Goal: Transaction & Acquisition: Purchase product/service

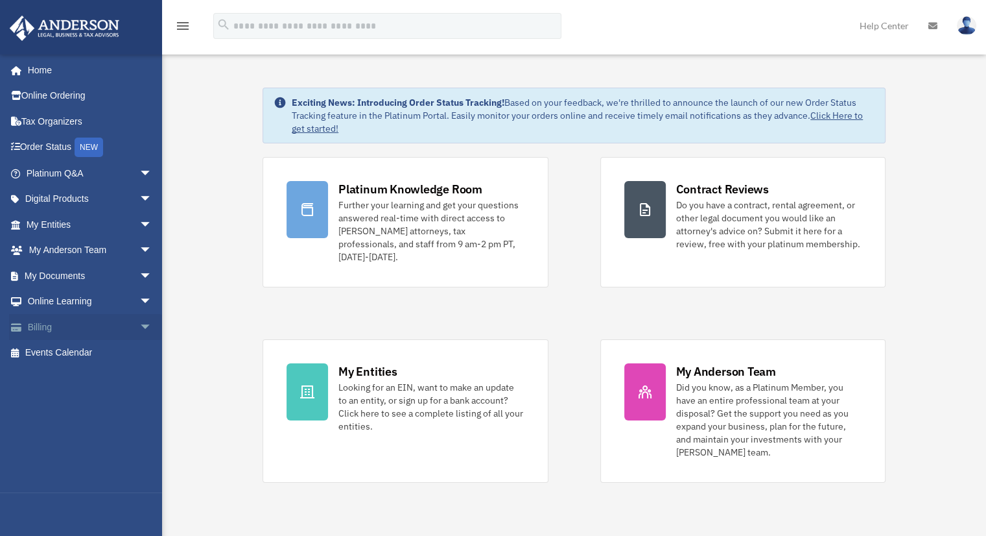
click at [45, 327] on link "Billing arrow_drop_down" at bounding box center [90, 327] width 163 height 26
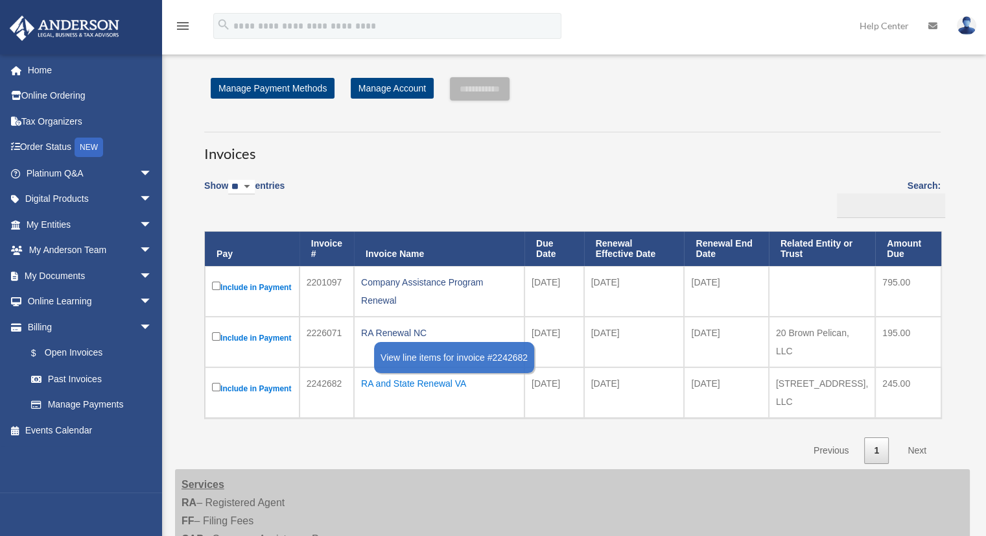
click at [412, 392] on div "RA and State Renewal VA" at bounding box center [439, 383] width 156 height 18
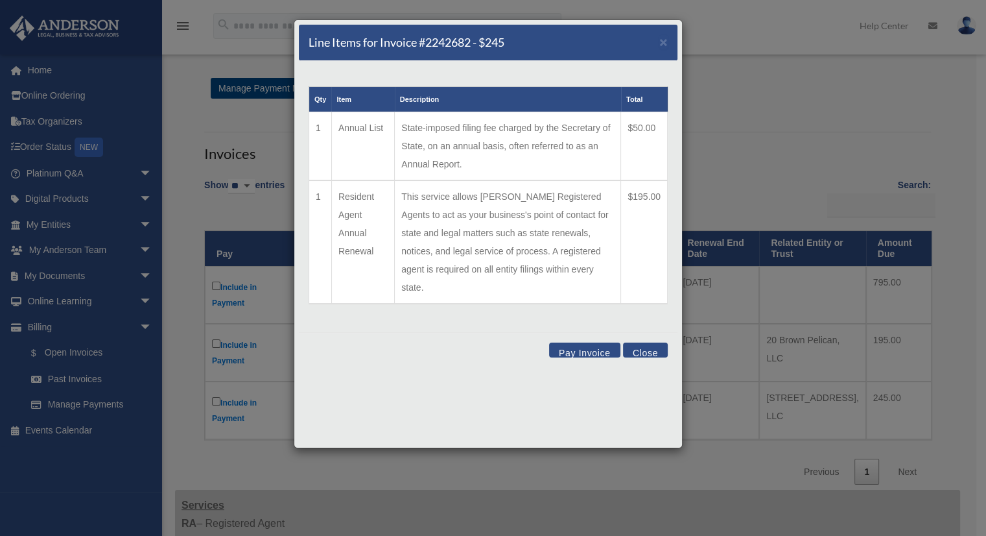
click at [647, 342] on button "Close" at bounding box center [645, 349] width 45 height 15
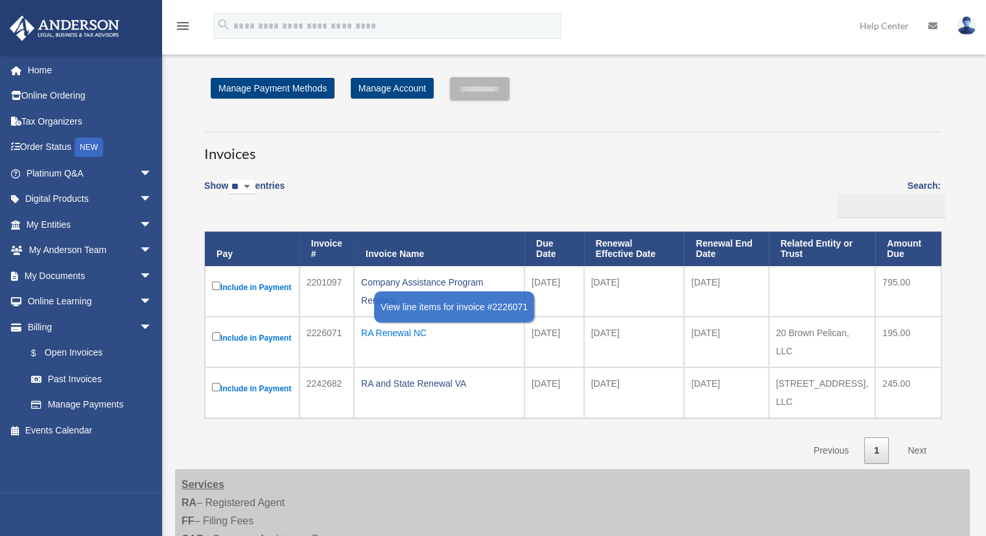
click at [414, 338] on div "RA Renewal NC" at bounding box center [439, 333] width 156 height 18
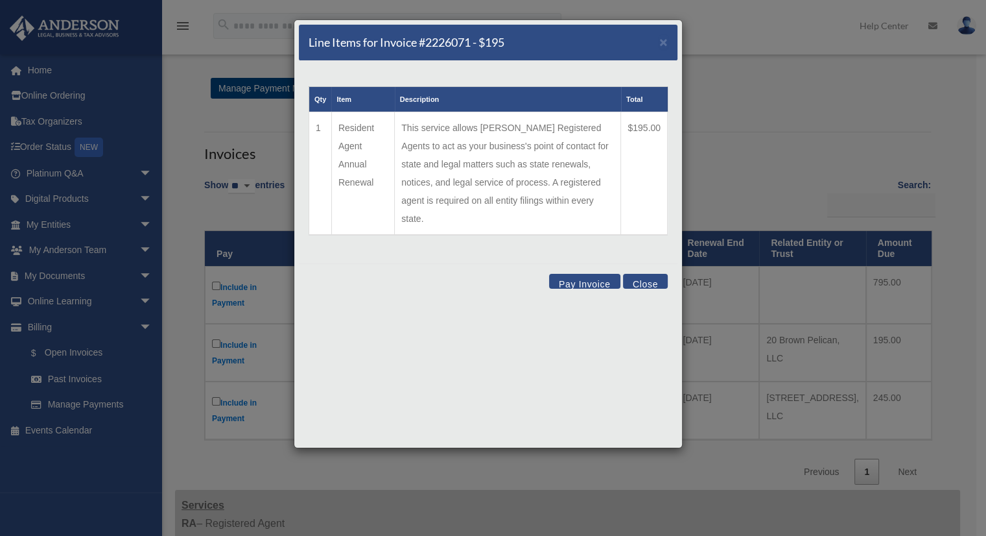
click at [650, 274] on button "Close" at bounding box center [645, 281] width 45 height 15
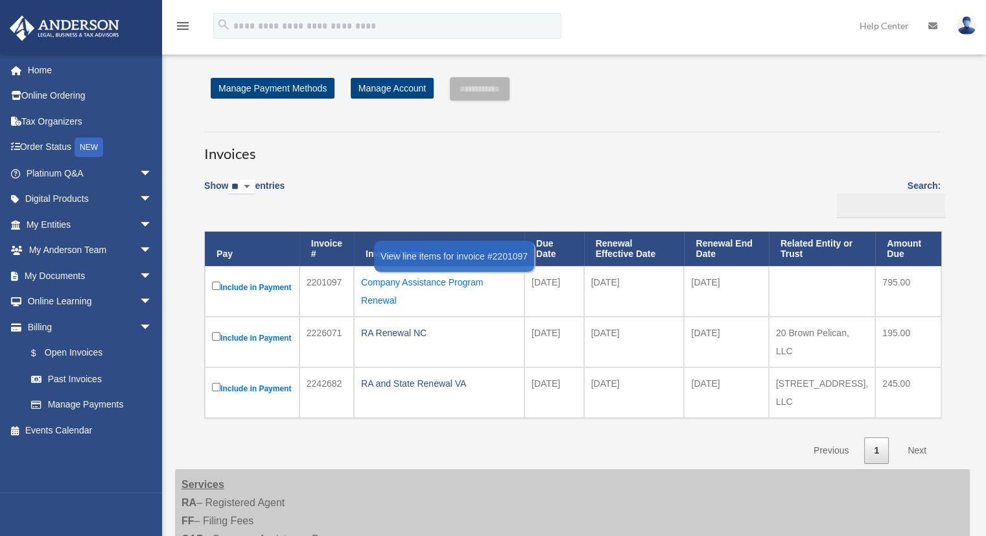
click at [451, 281] on div "Company Assistance Program Renewal" at bounding box center [439, 291] width 156 height 36
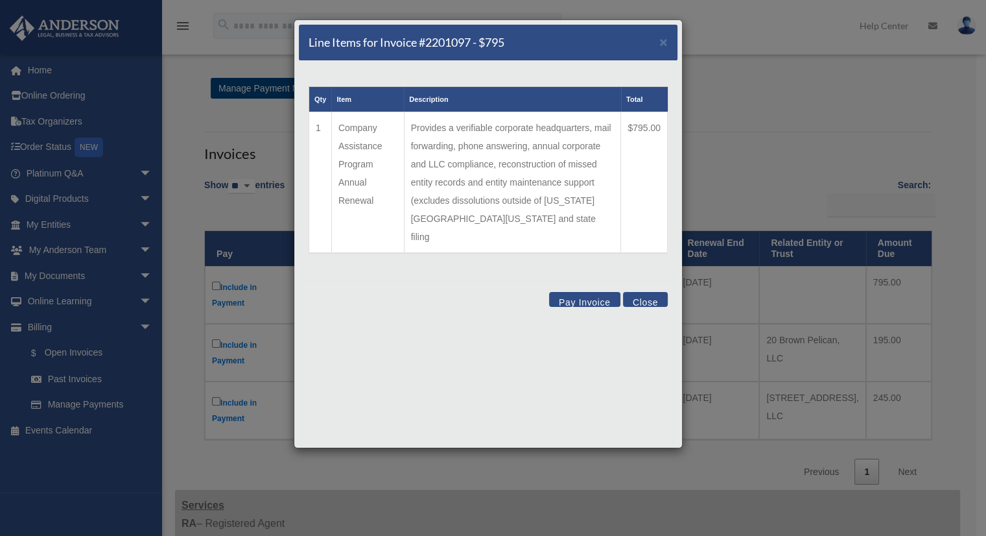
click at [651, 292] on button "Close" at bounding box center [645, 299] width 45 height 15
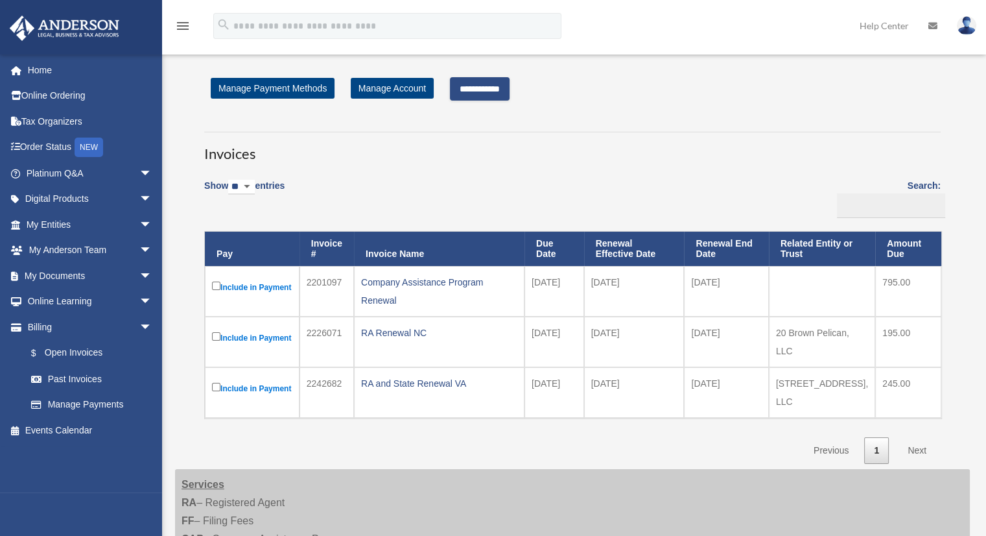
click at [495, 88] on input "**********" at bounding box center [480, 88] width 60 height 23
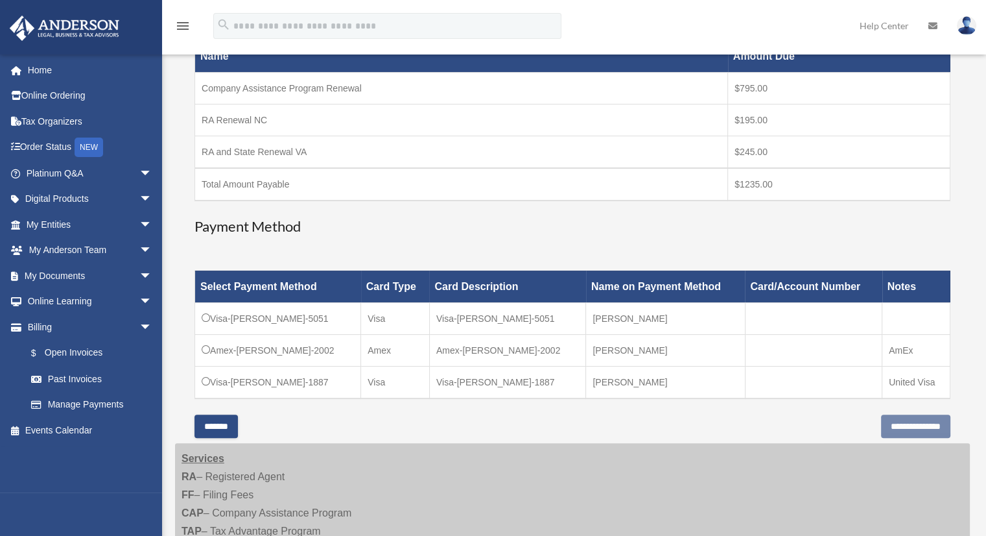
scroll to position [233, 0]
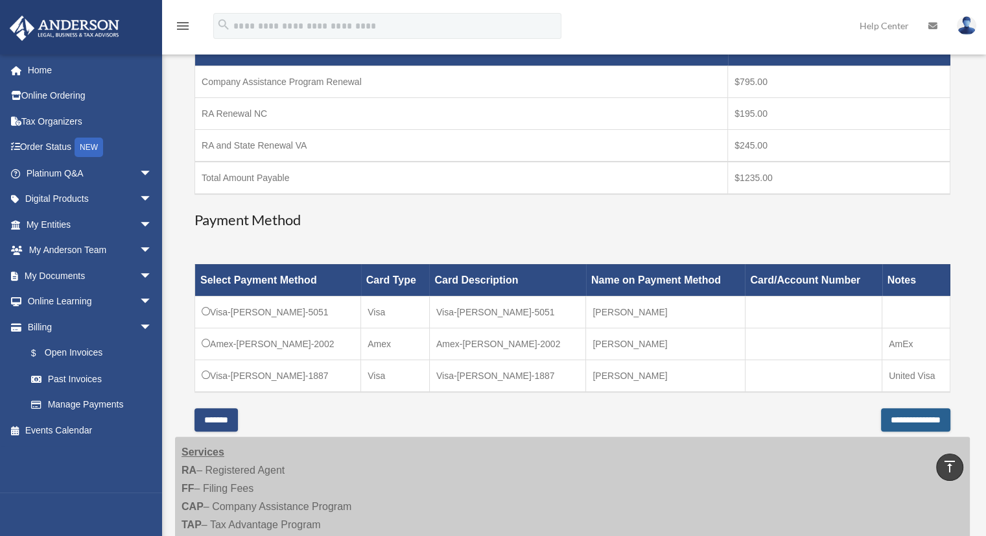
click at [885, 416] on input "**********" at bounding box center [915, 419] width 69 height 23
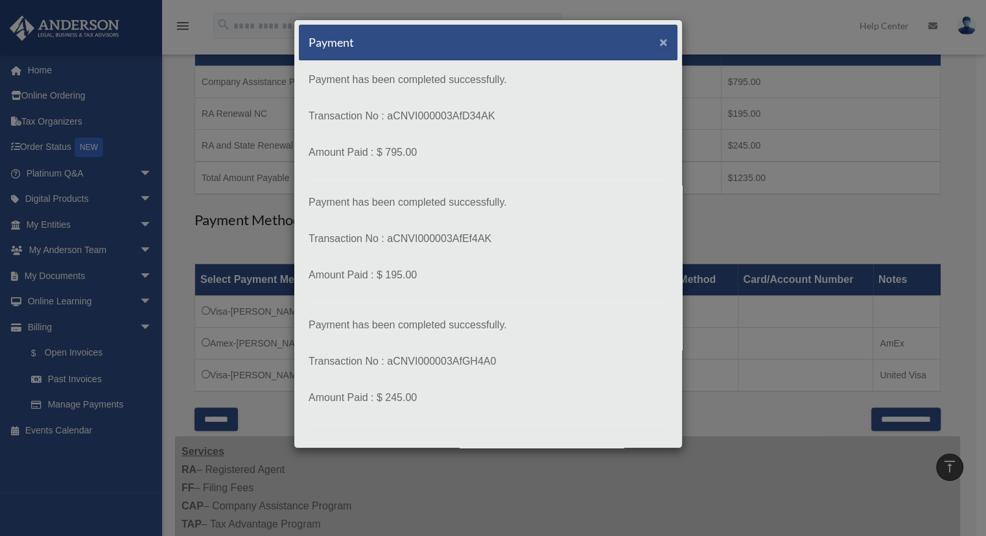
click at [660, 37] on span "×" at bounding box center [664, 41] width 8 height 15
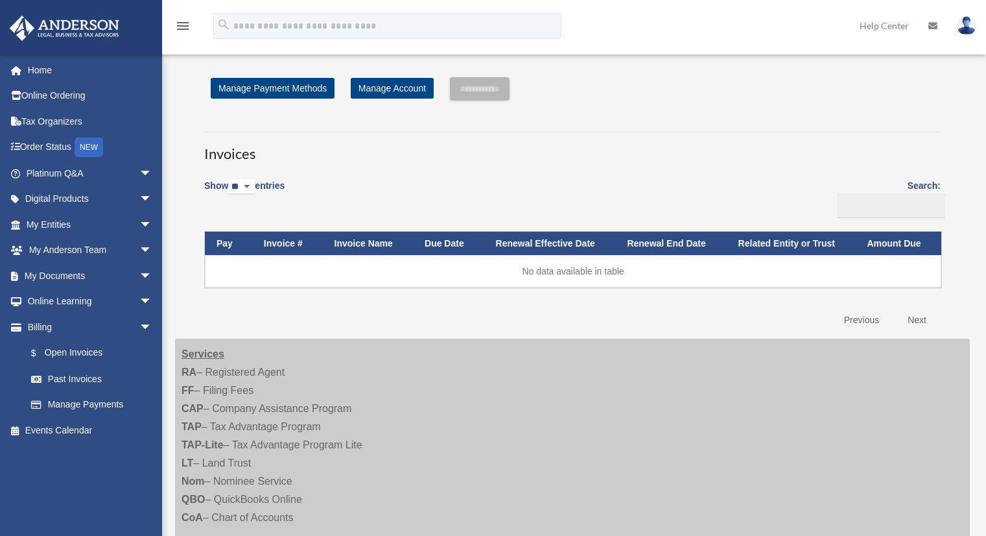
scroll to position [233, 0]
